Goal: Find specific page/section: Locate a particular part of the current website

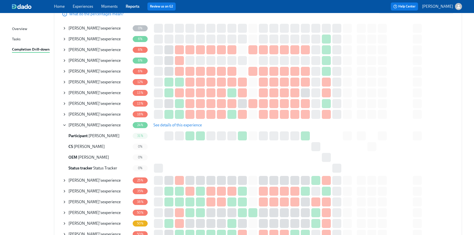
scroll to position [75, 0]
click at [65, 123] on icon at bounding box center [65, 125] width 4 height 4
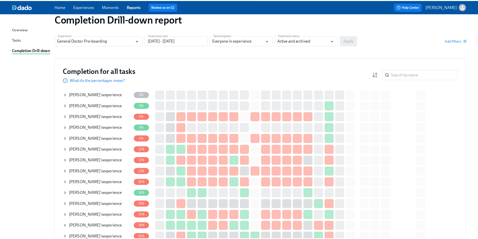
scroll to position [0, 0]
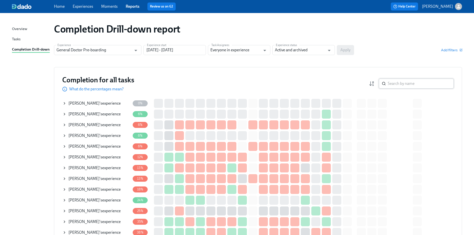
click at [399, 87] on input "search" at bounding box center [421, 84] width 66 height 10
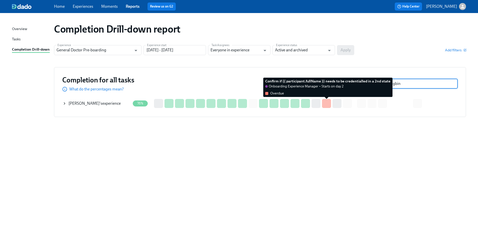
type input "igbin"
click at [328, 103] on div at bounding box center [326, 103] width 9 height 9
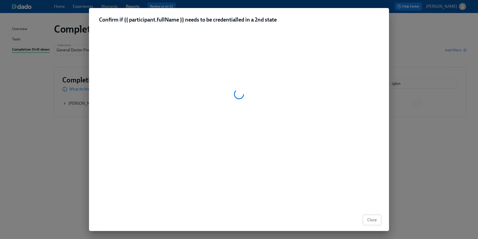
click at [372, 219] on span "Close" at bounding box center [372, 219] width 10 height 5
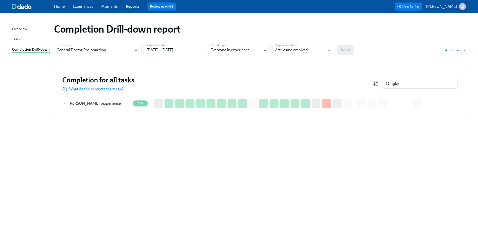
click at [70, 105] on span "[PERSON_NAME]" at bounding box center [84, 103] width 31 height 5
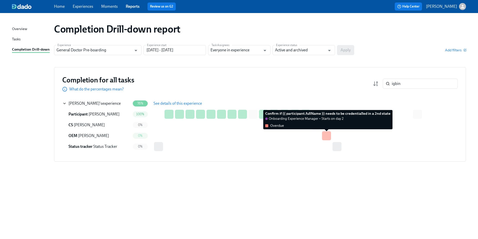
click at [324, 136] on div at bounding box center [326, 135] width 9 height 9
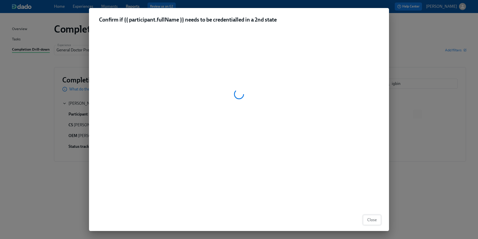
click at [372, 216] on button "Close" at bounding box center [372, 220] width 18 height 10
